Goal: Information Seeking & Learning: Learn about a topic

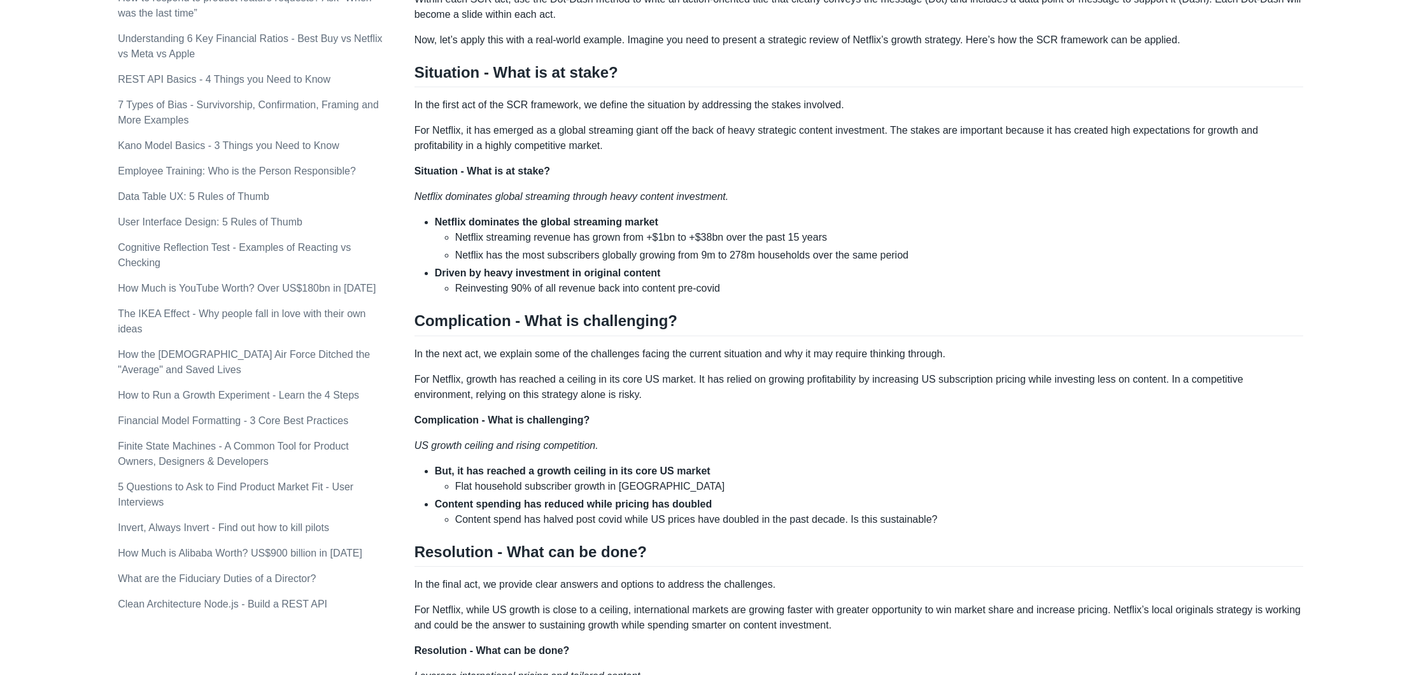
scroll to position [726, 0]
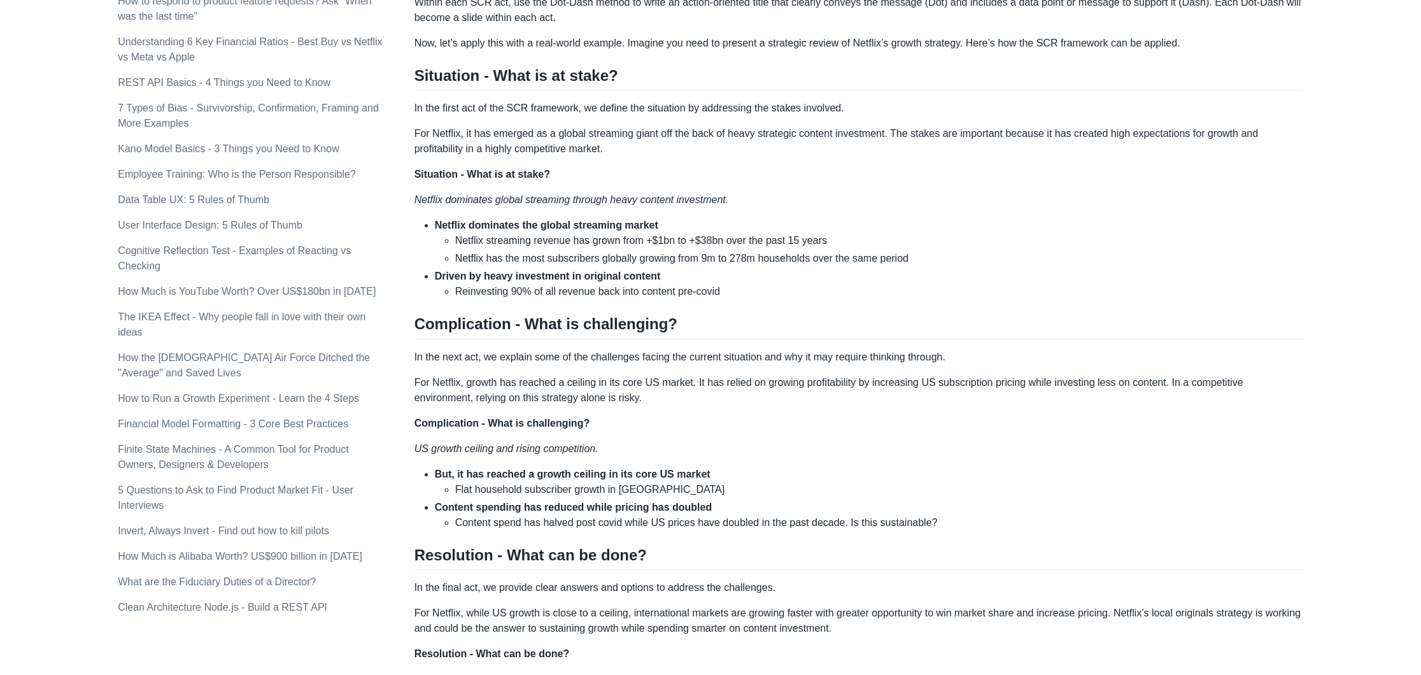
click at [744, 167] on p "Situation - What is at stake?" at bounding box center [858, 174] width 889 height 15
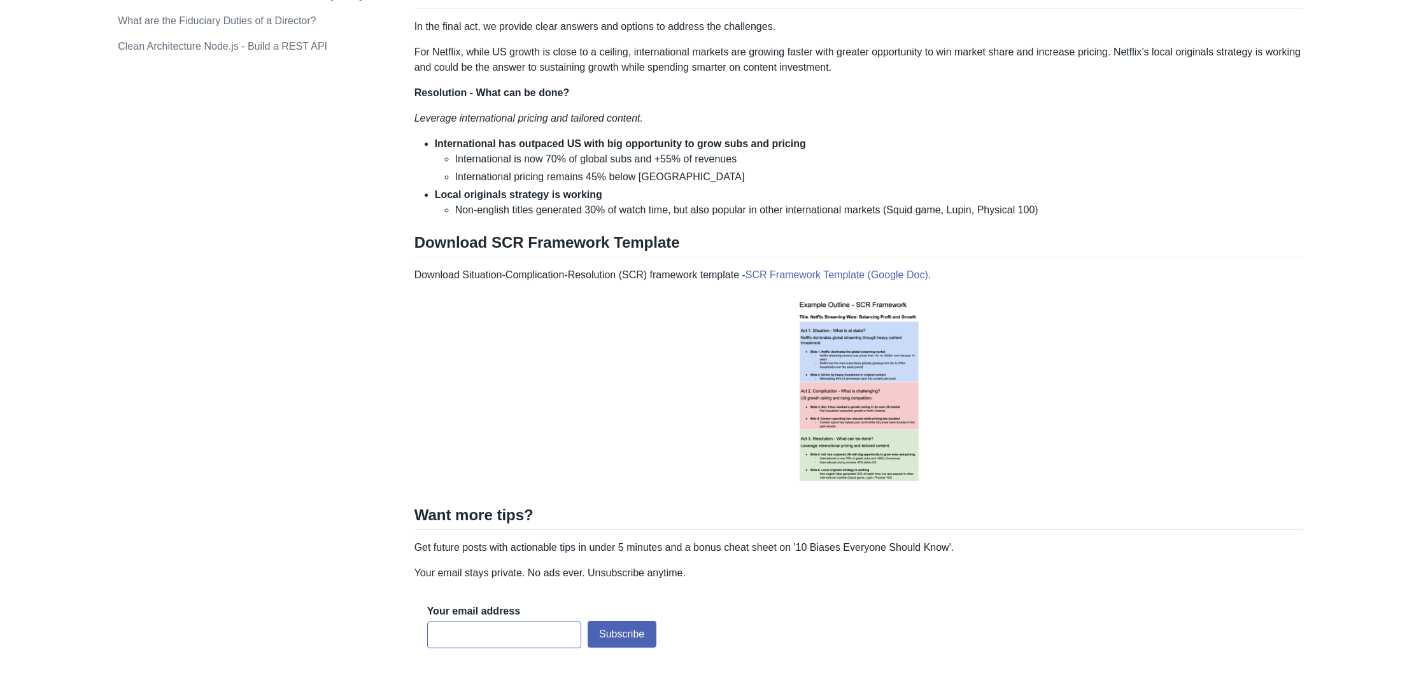
scroll to position [1284, 0]
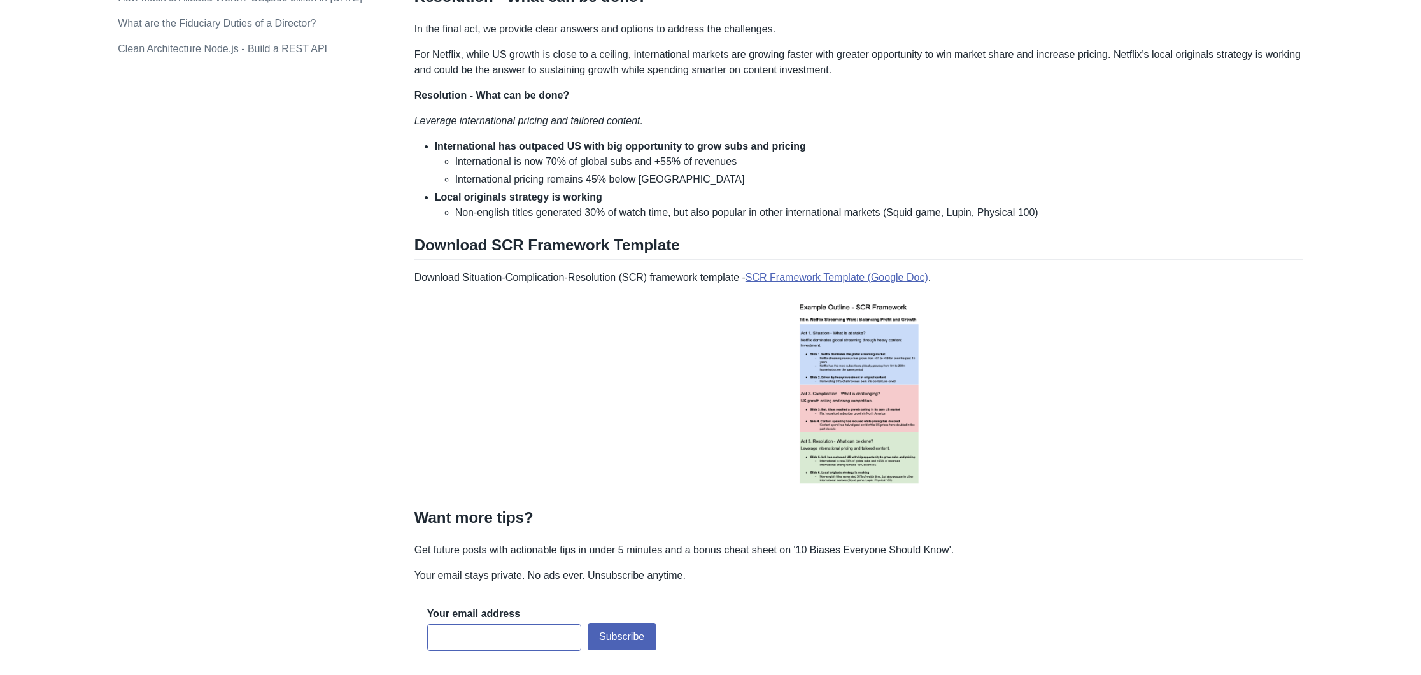
click at [848, 276] on link "SCR Framework Template (Google Doc)" at bounding box center [836, 277] width 183 height 11
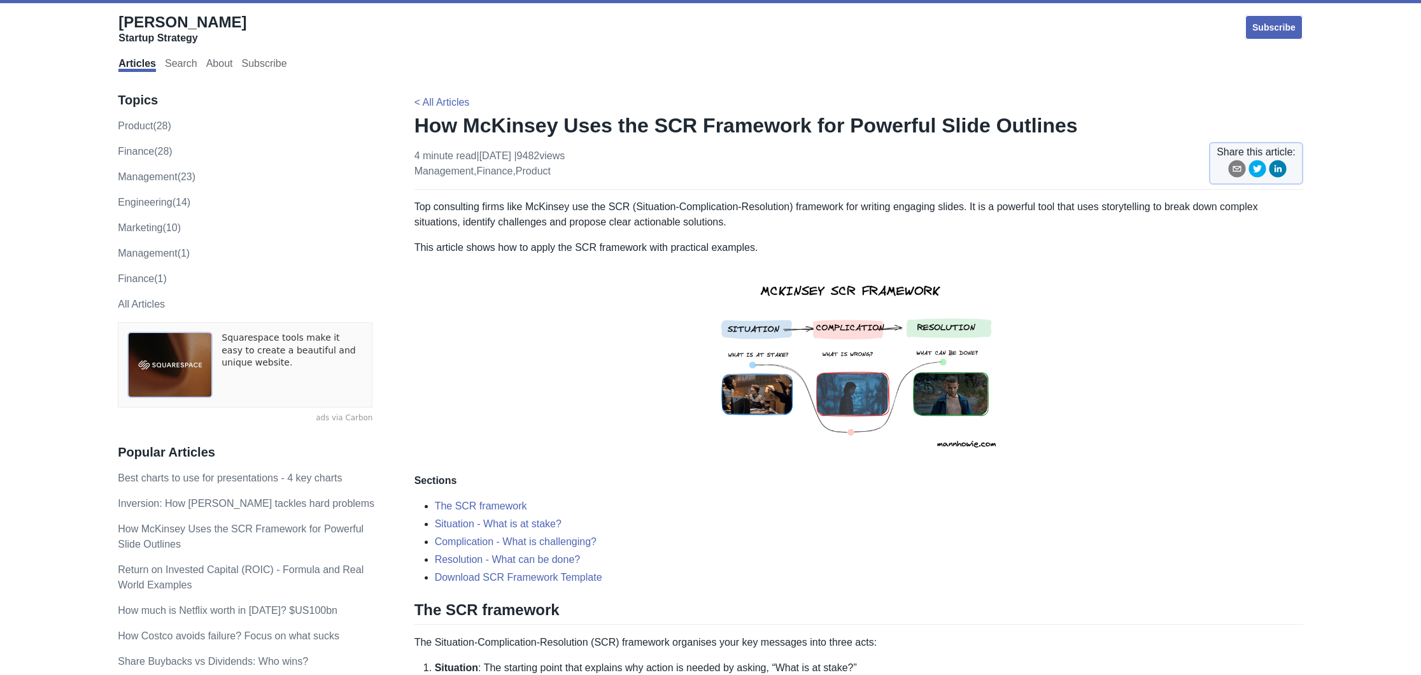
scroll to position [0, 0]
click at [249, 477] on link "Best charts to use for presentations - 4 key charts" at bounding box center [230, 477] width 224 height 11
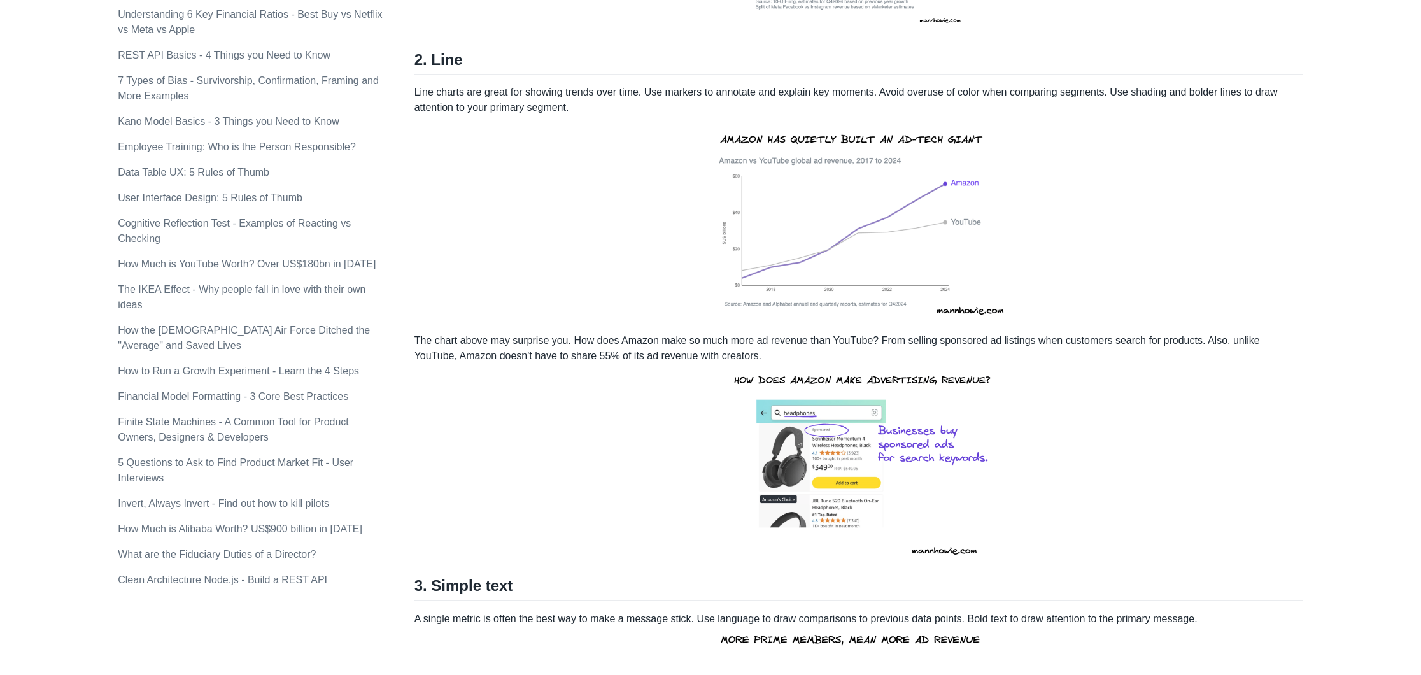
scroll to position [761, 0]
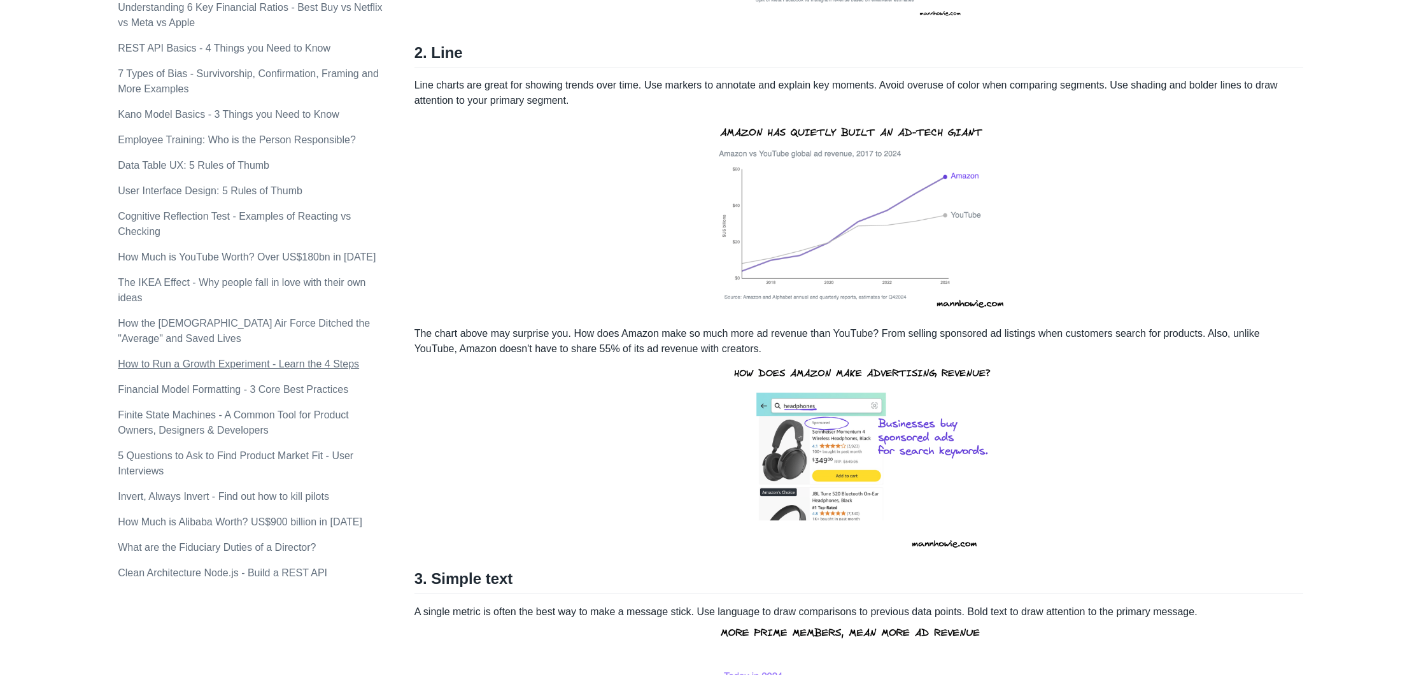
click at [263, 361] on link "How to Run a Growth Experiment - Learn the 4 Steps" at bounding box center [238, 363] width 241 height 11
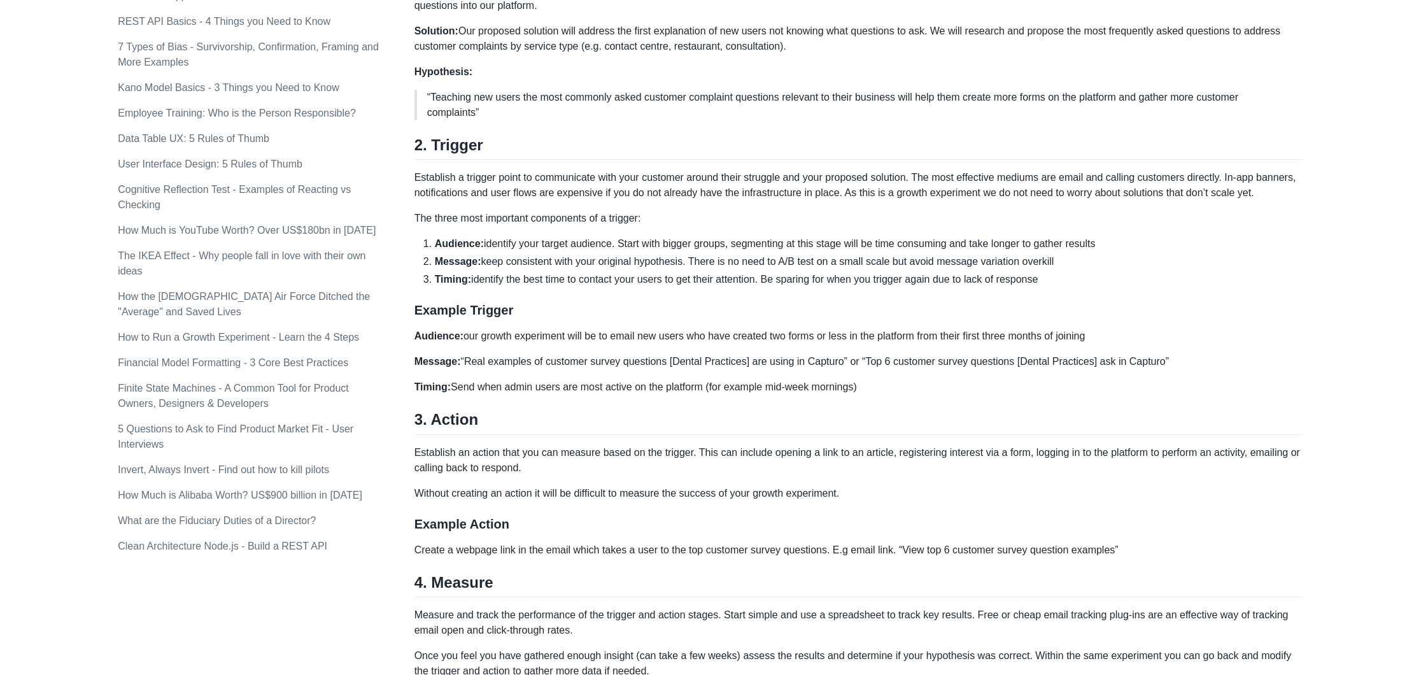
scroll to position [788, 0]
click at [203, 519] on link "What are the Fiduciary Duties of a Director?" at bounding box center [217, 519] width 198 height 11
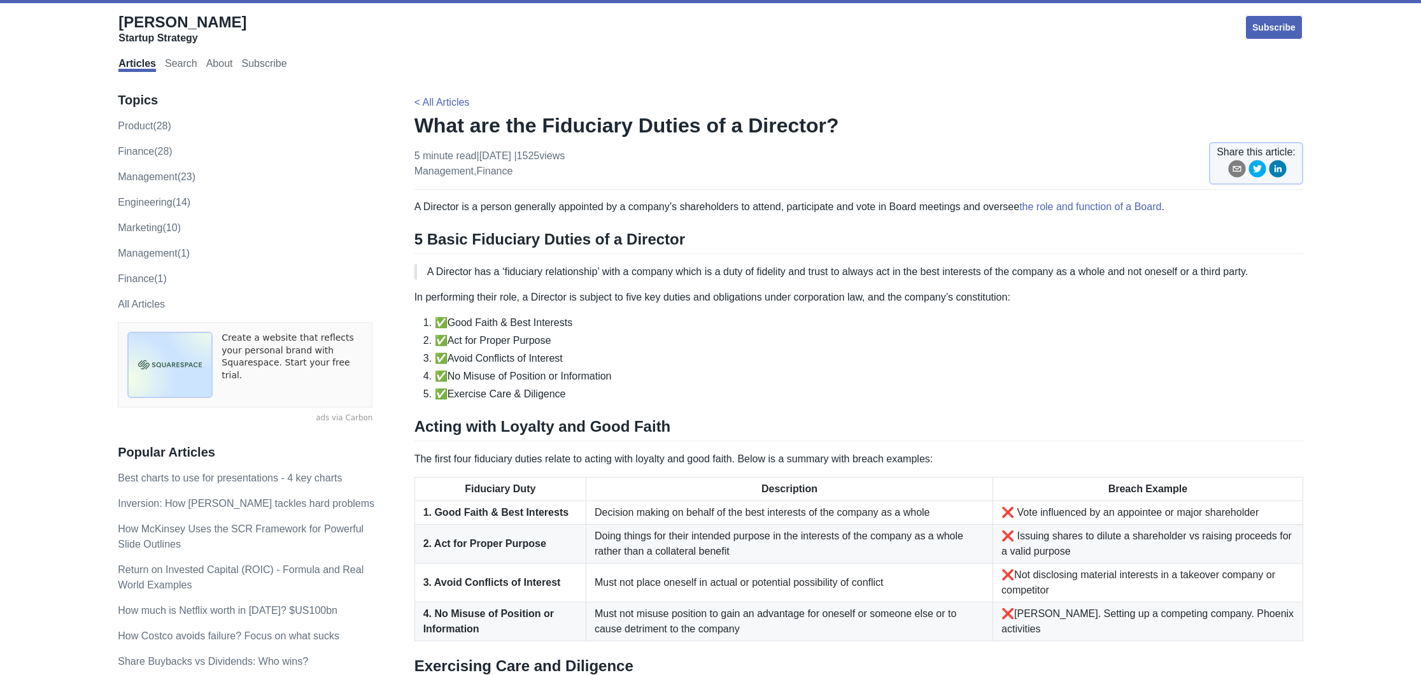
scroll to position [1, 1]
click at [720, 355] on li "✅Avoid Conflicts of Interest" at bounding box center [869, 357] width 868 height 15
click at [687, 342] on li "✅Act for Proper Purpose" at bounding box center [869, 339] width 868 height 15
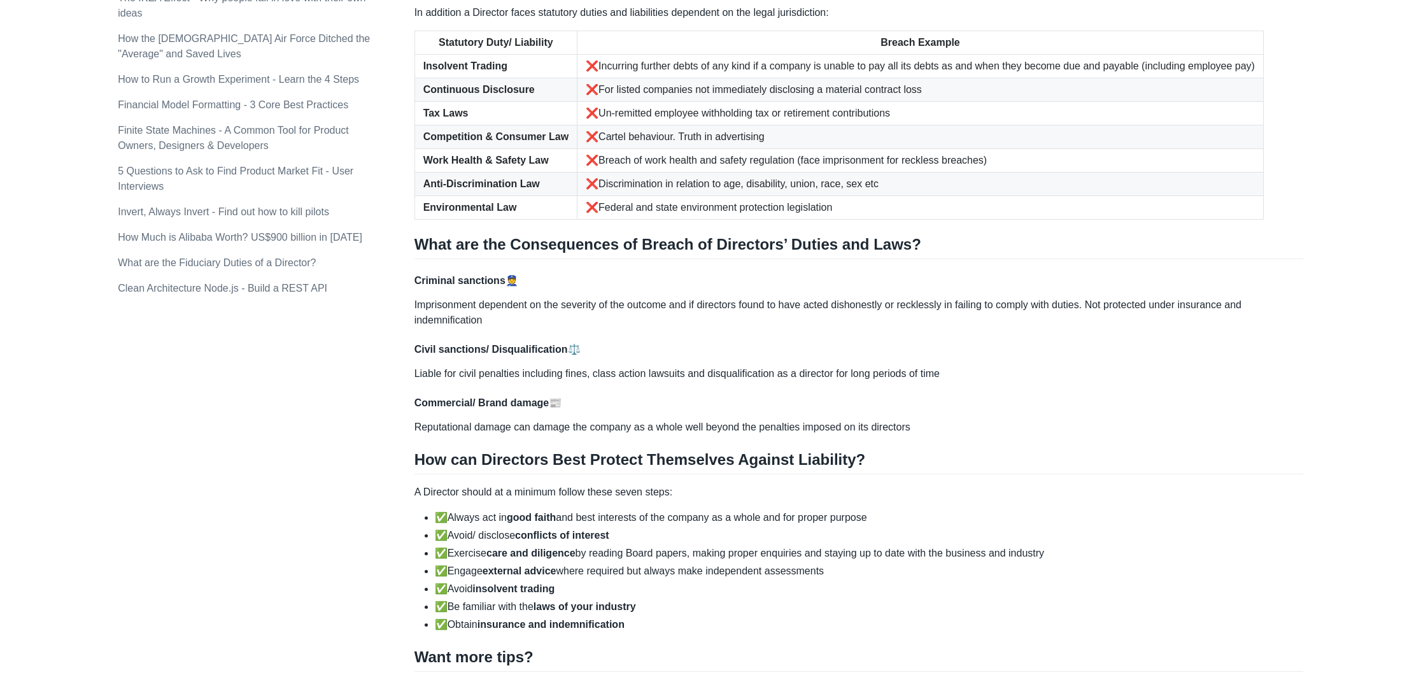
scroll to position [848, 0]
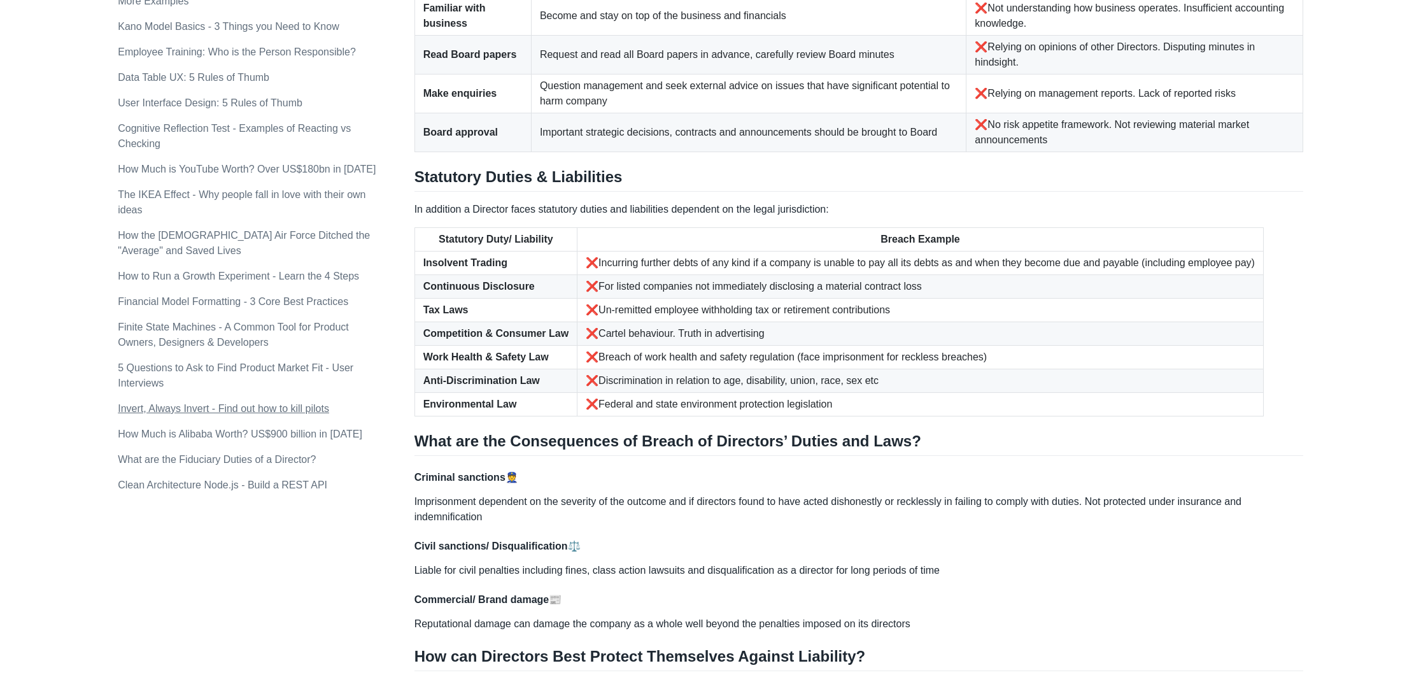
click at [199, 407] on link "Invert, Always Invert - Find out how to kill pilots" at bounding box center [223, 408] width 211 height 11
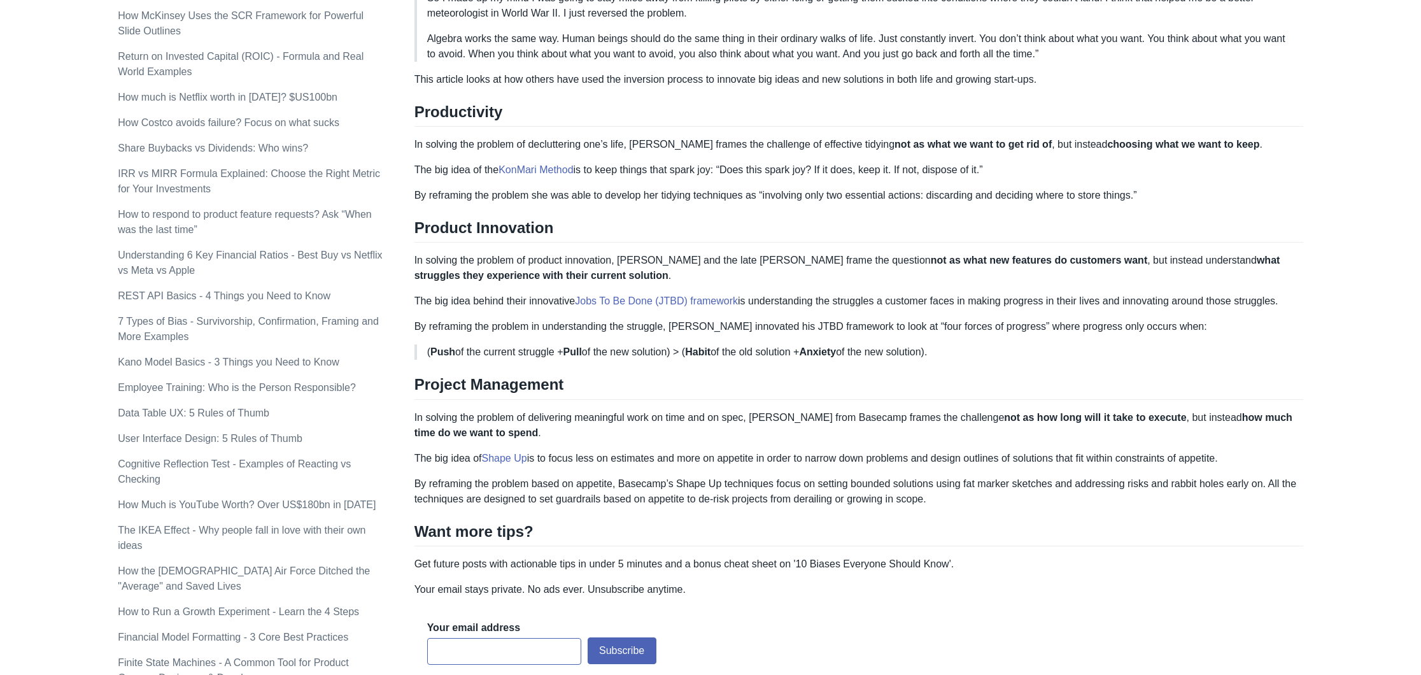
scroll to position [513, 1]
click at [631, 300] on link "Jobs To Be Done (JTBD) framework" at bounding box center [656, 300] width 163 height 11
click at [505, 458] on link "Shape Up" at bounding box center [503, 459] width 45 height 11
